Goal: Information Seeking & Learning: Learn about a topic

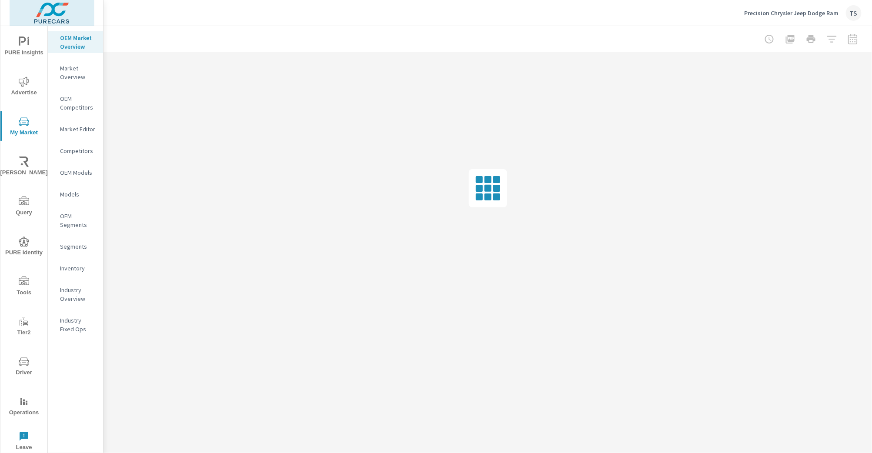
click at [35, 10] on img at bounding box center [52, 13] width 85 height 35
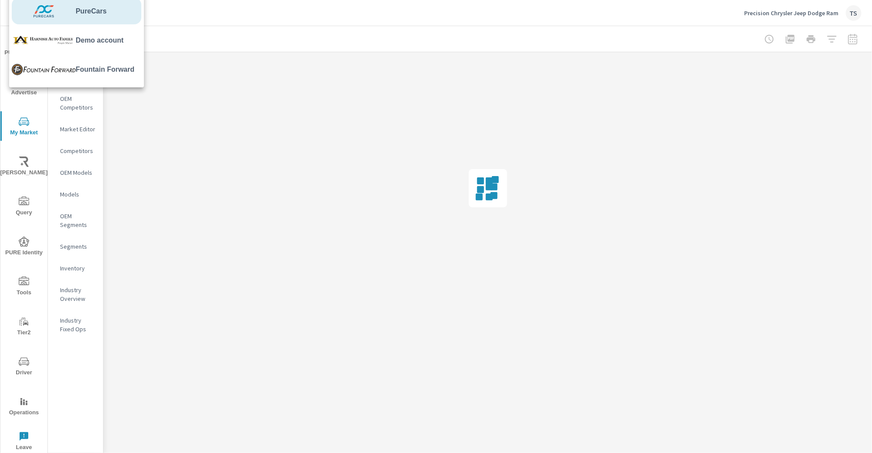
click at [318, 88] on div at bounding box center [436, 226] width 872 height 453
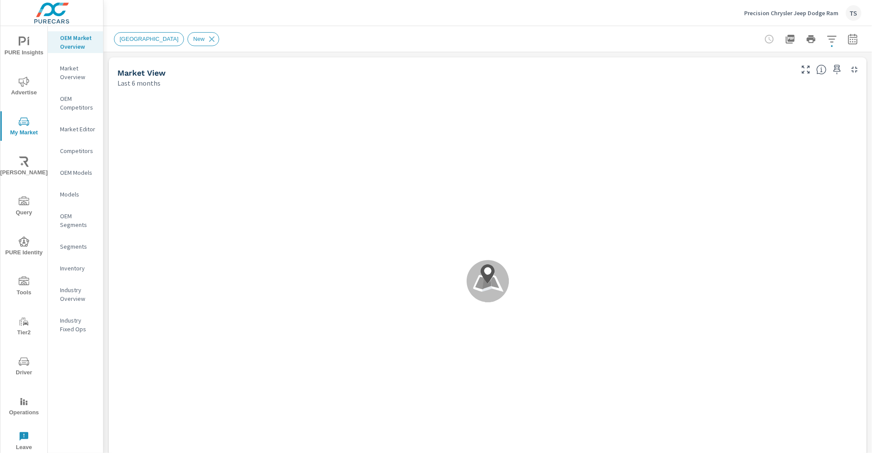
scroll to position [0, 0]
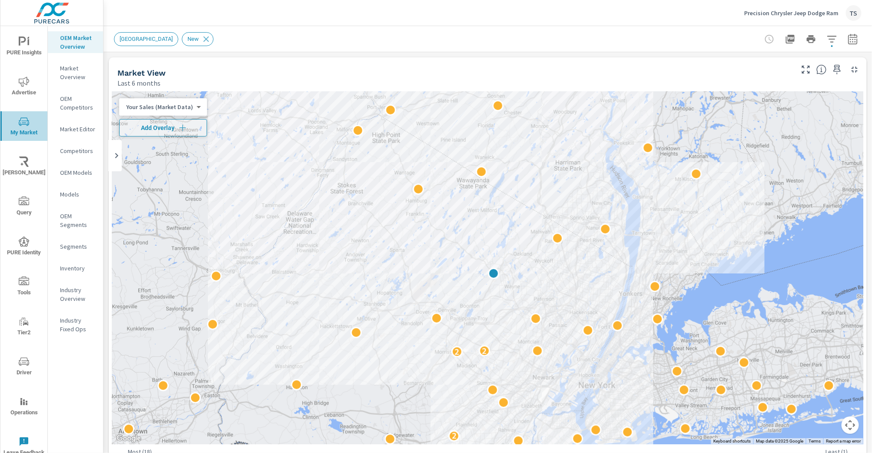
click at [27, 127] on span "My Market" at bounding box center [24, 127] width 42 height 21
click at [72, 268] on p "Inventory" at bounding box center [78, 268] width 36 height 9
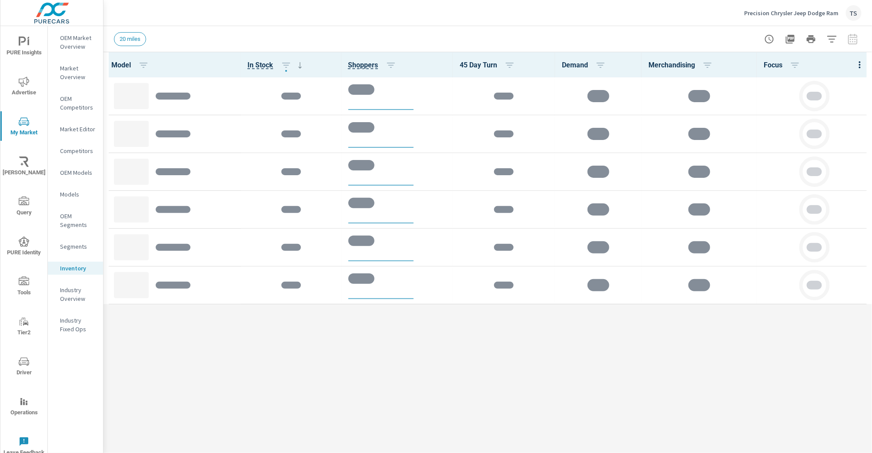
click at [847, 42] on div at bounding box center [811, 38] width 101 height 17
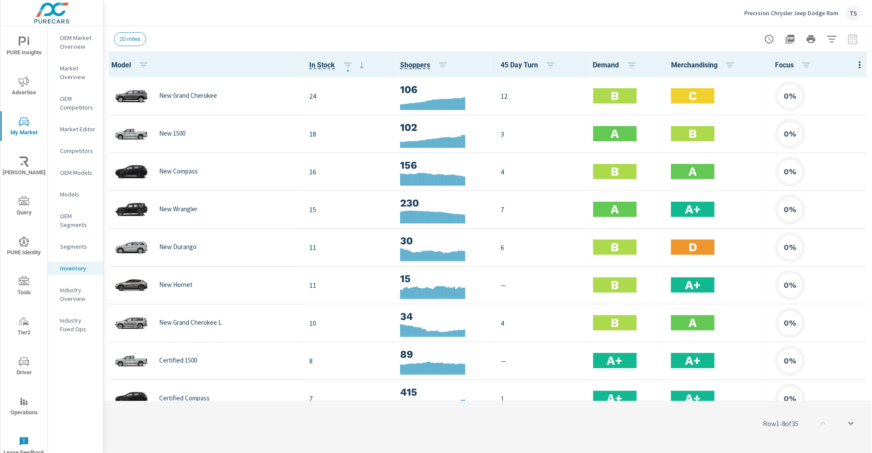
click at [852, 34] on div at bounding box center [811, 38] width 101 height 17
click at [852, 36] on div at bounding box center [811, 38] width 101 height 17
click at [857, 61] on icon "button" at bounding box center [860, 65] width 10 height 10
click at [312, 321] on div at bounding box center [436, 226] width 872 height 453
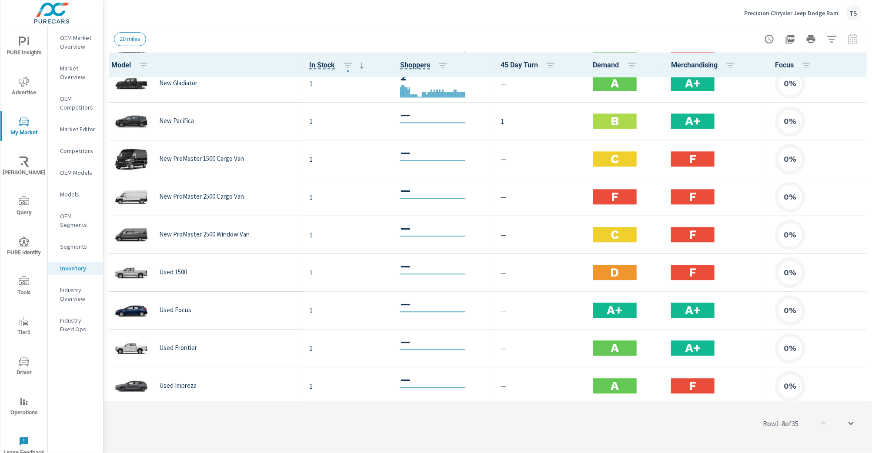
scroll to position [993, 0]
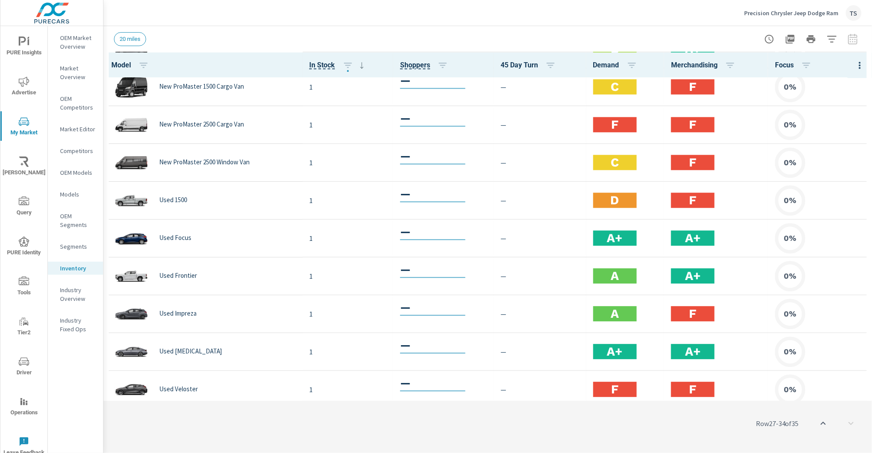
click at [847, 422] on div "Row 27 - 34 of 35" at bounding box center [488, 424] width 769 height 52
click at [816, 423] on button "scroll to top" at bounding box center [823, 423] width 21 height 21
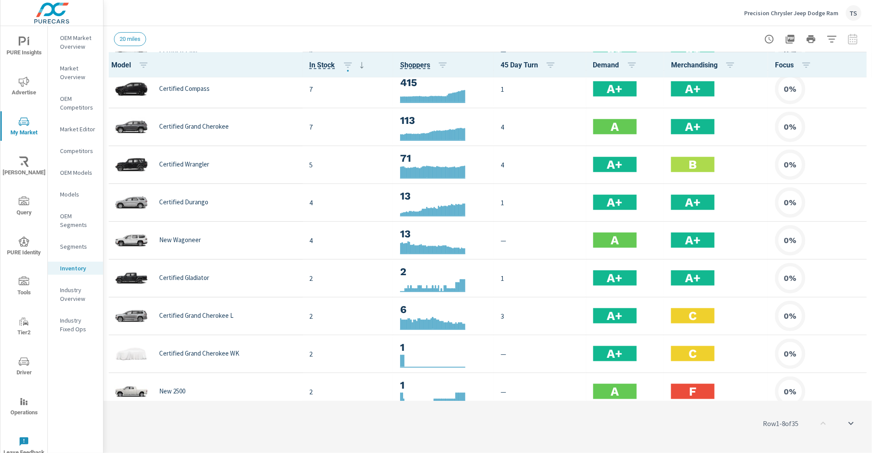
scroll to position [993, 0]
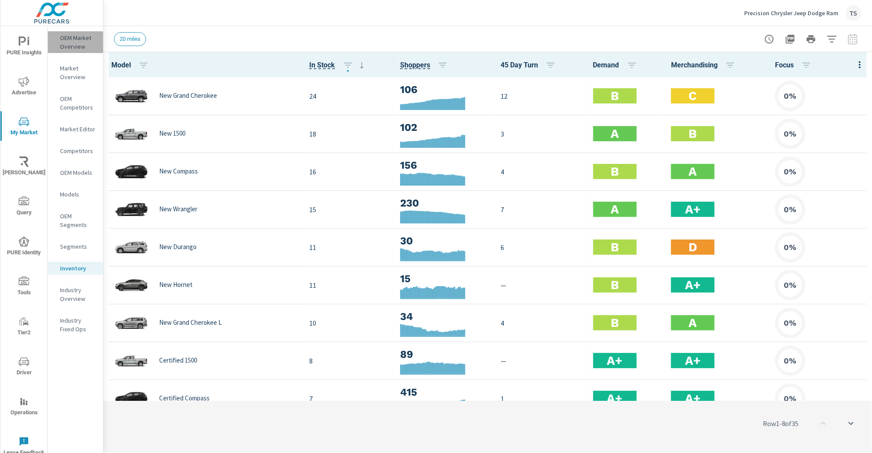
click at [87, 47] on p "OEM Market Overview" at bounding box center [78, 41] width 36 height 17
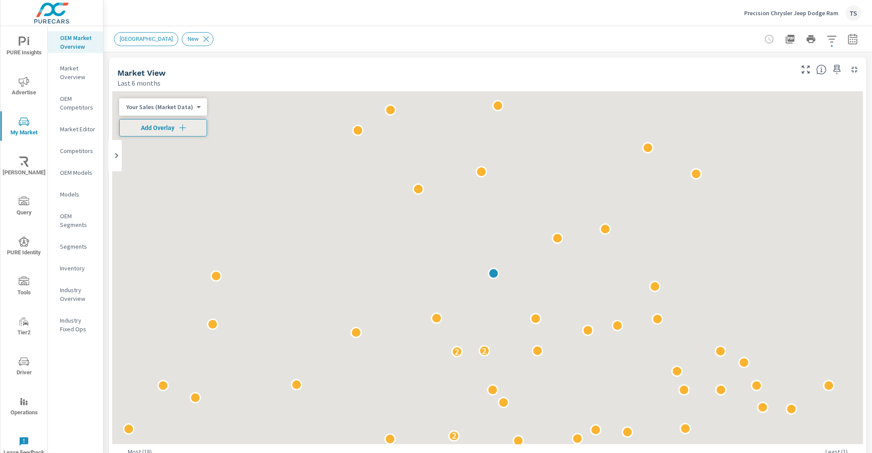
scroll to position [0, 0]
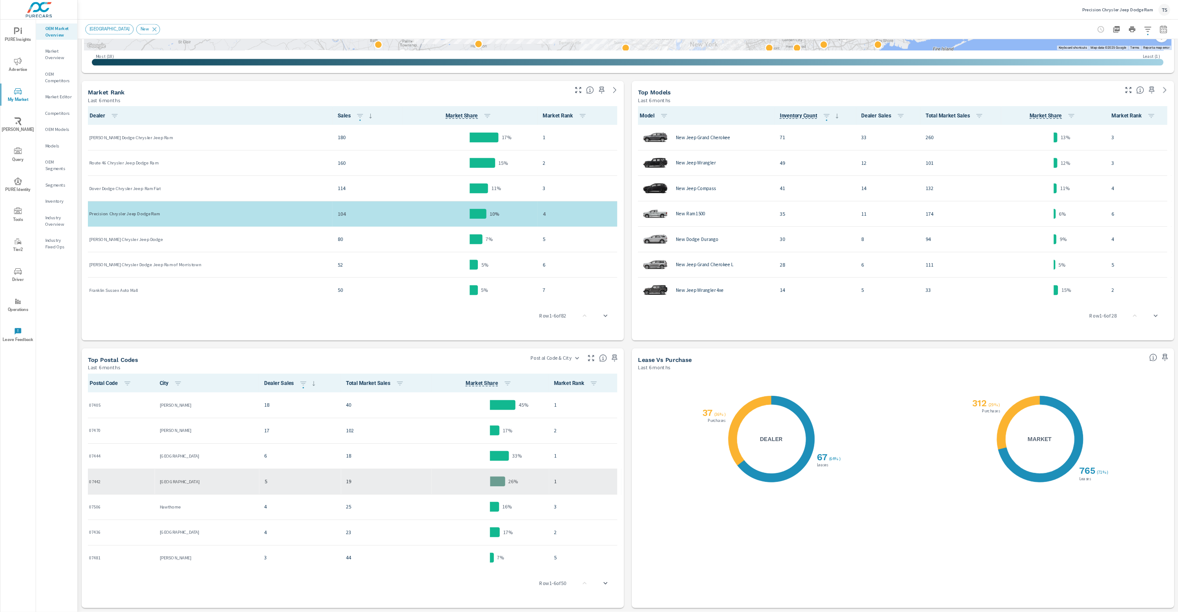
scroll to position [1, 0]
